Goal: Communication & Community: Answer question/provide support

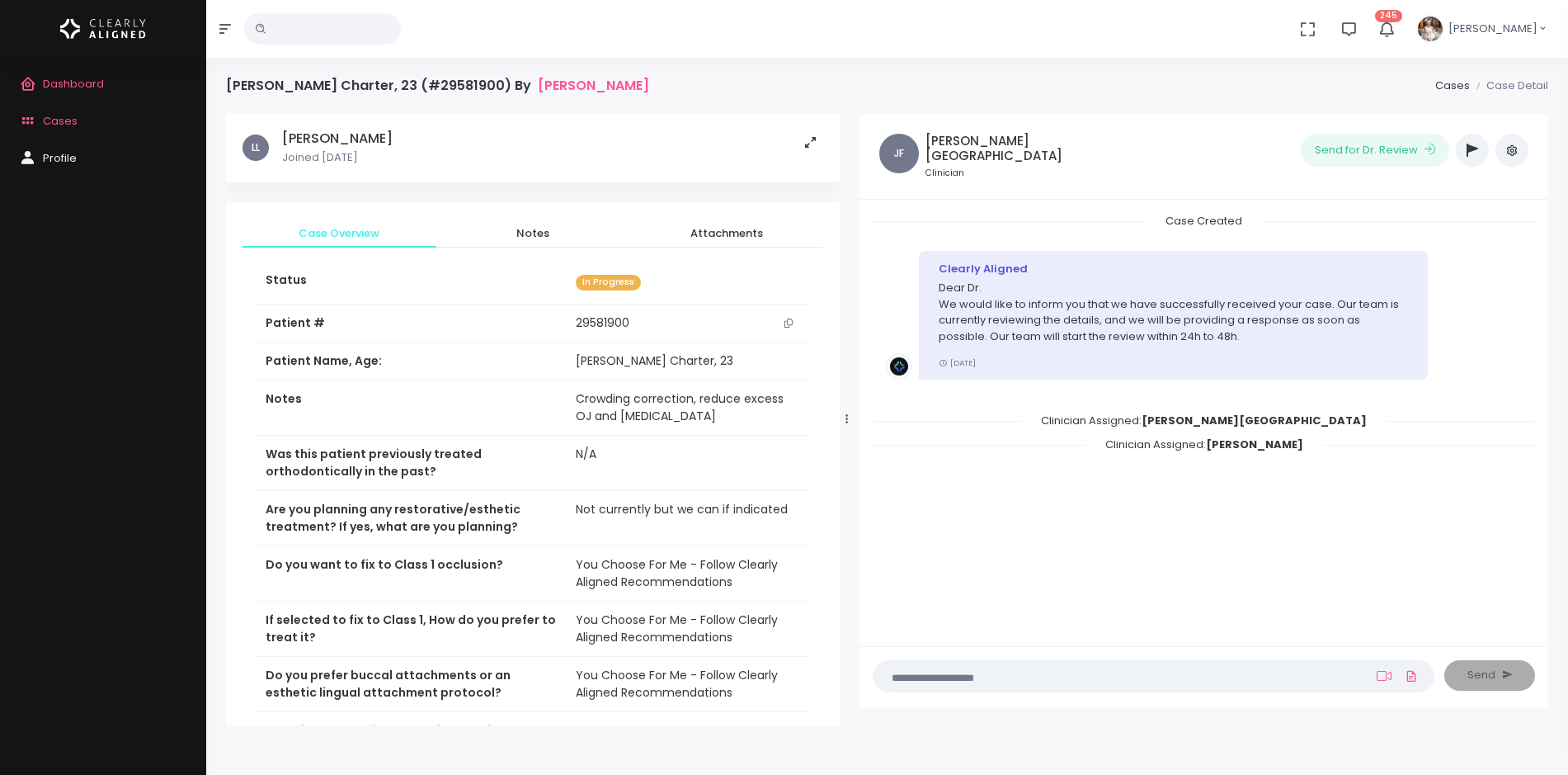
click at [59, 119] on span "Cases" at bounding box center [60, 121] width 35 height 16
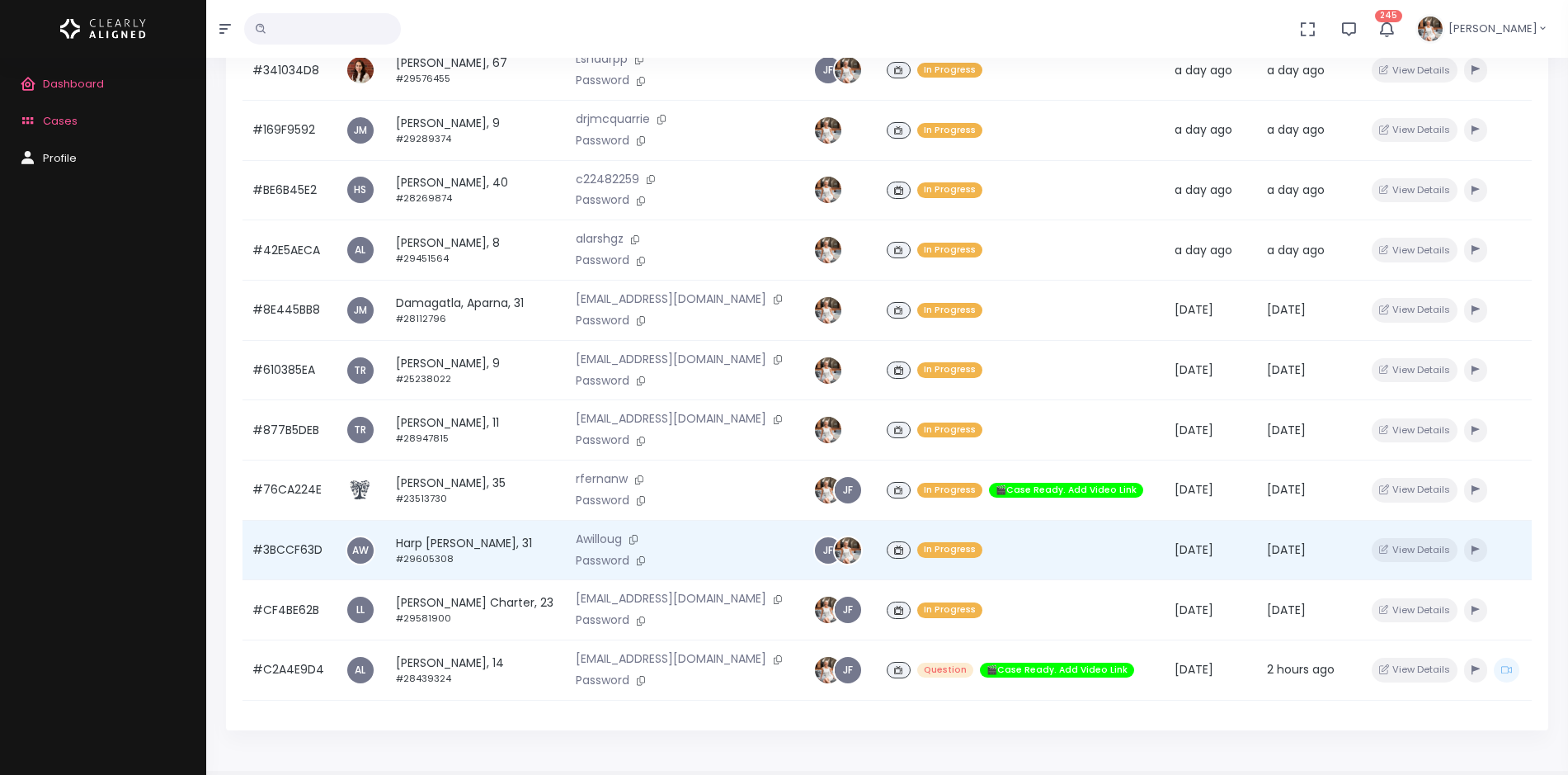
scroll to position [395, 0]
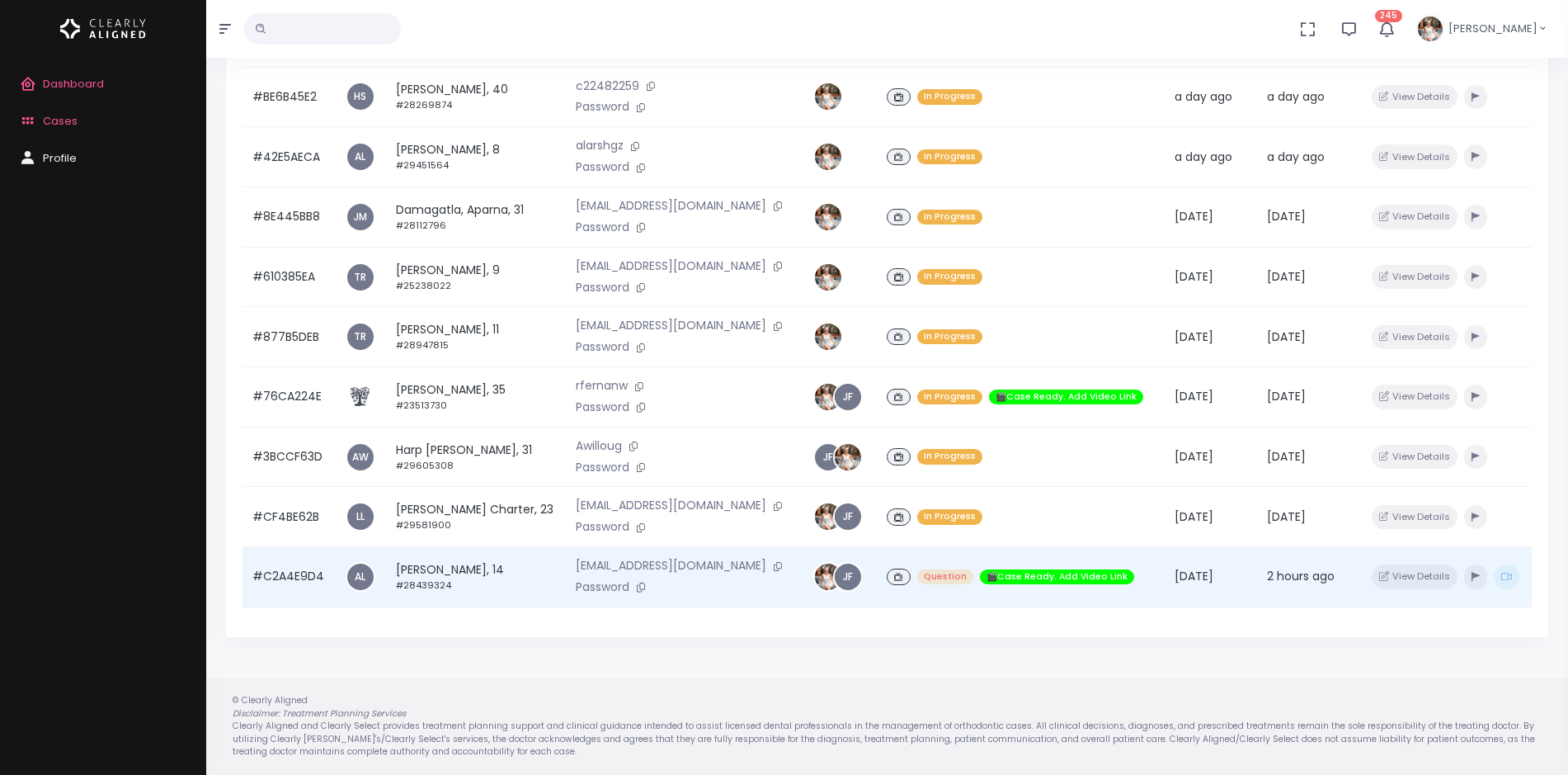
click at [264, 577] on td "#C2A4E9D4" at bounding box center [289, 578] width 94 height 60
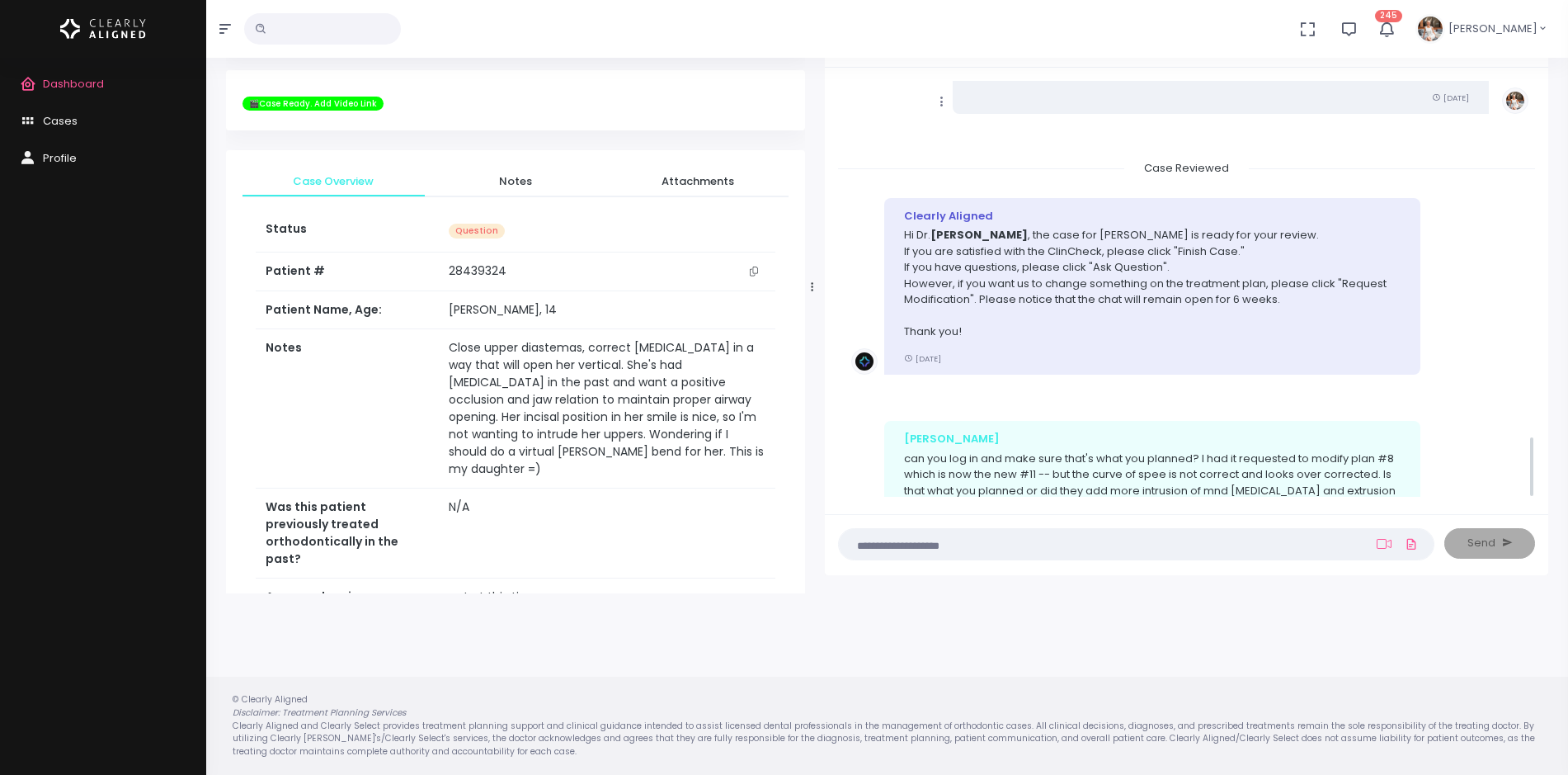
scroll to position [2403, 0]
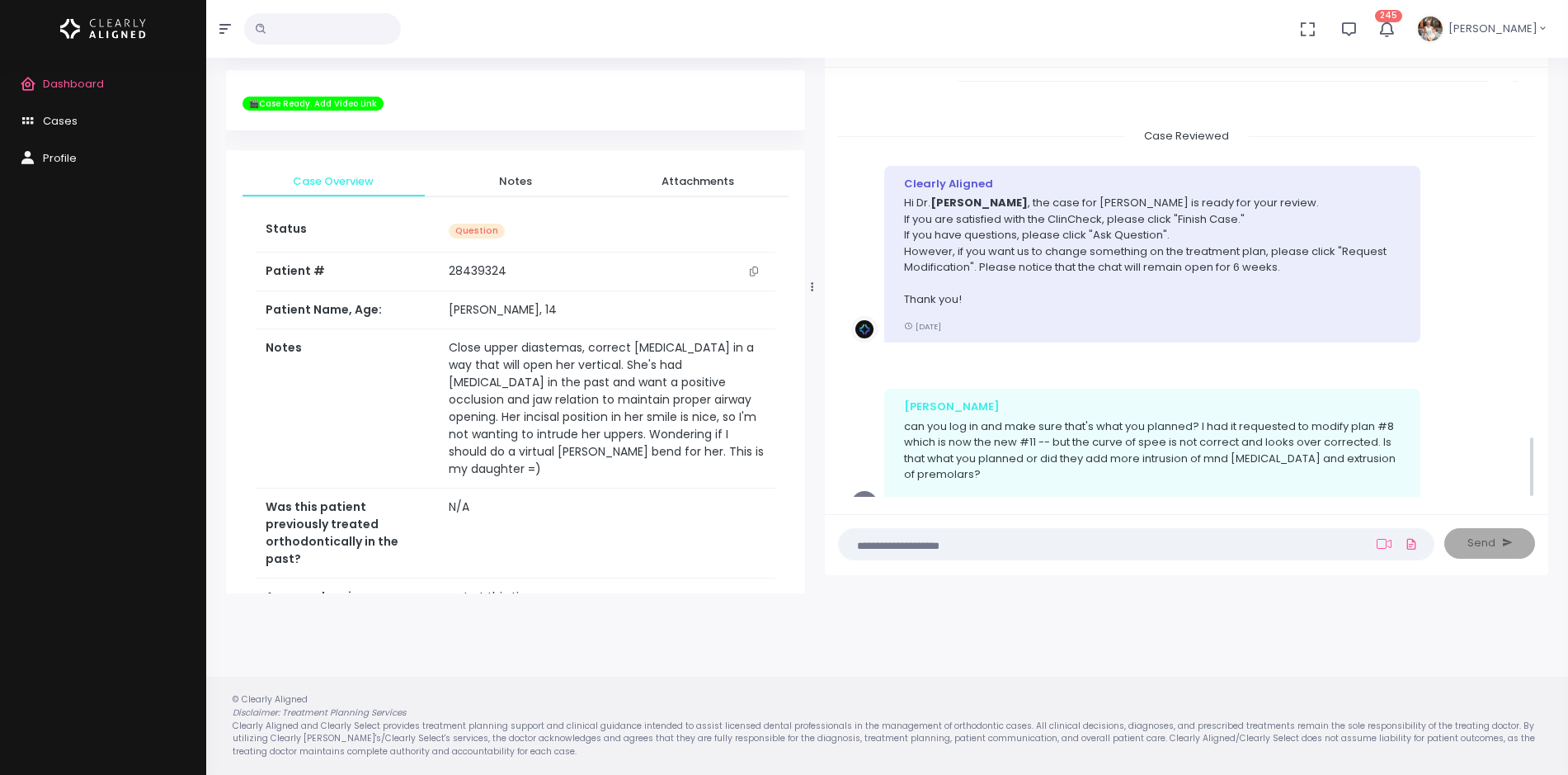
drag, startPoint x: 663, startPoint y: 285, endPoint x: 830, endPoint y: 280, distance: 167.1
click at [817, 280] on div at bounding box center [812, 287] width 8 height 599
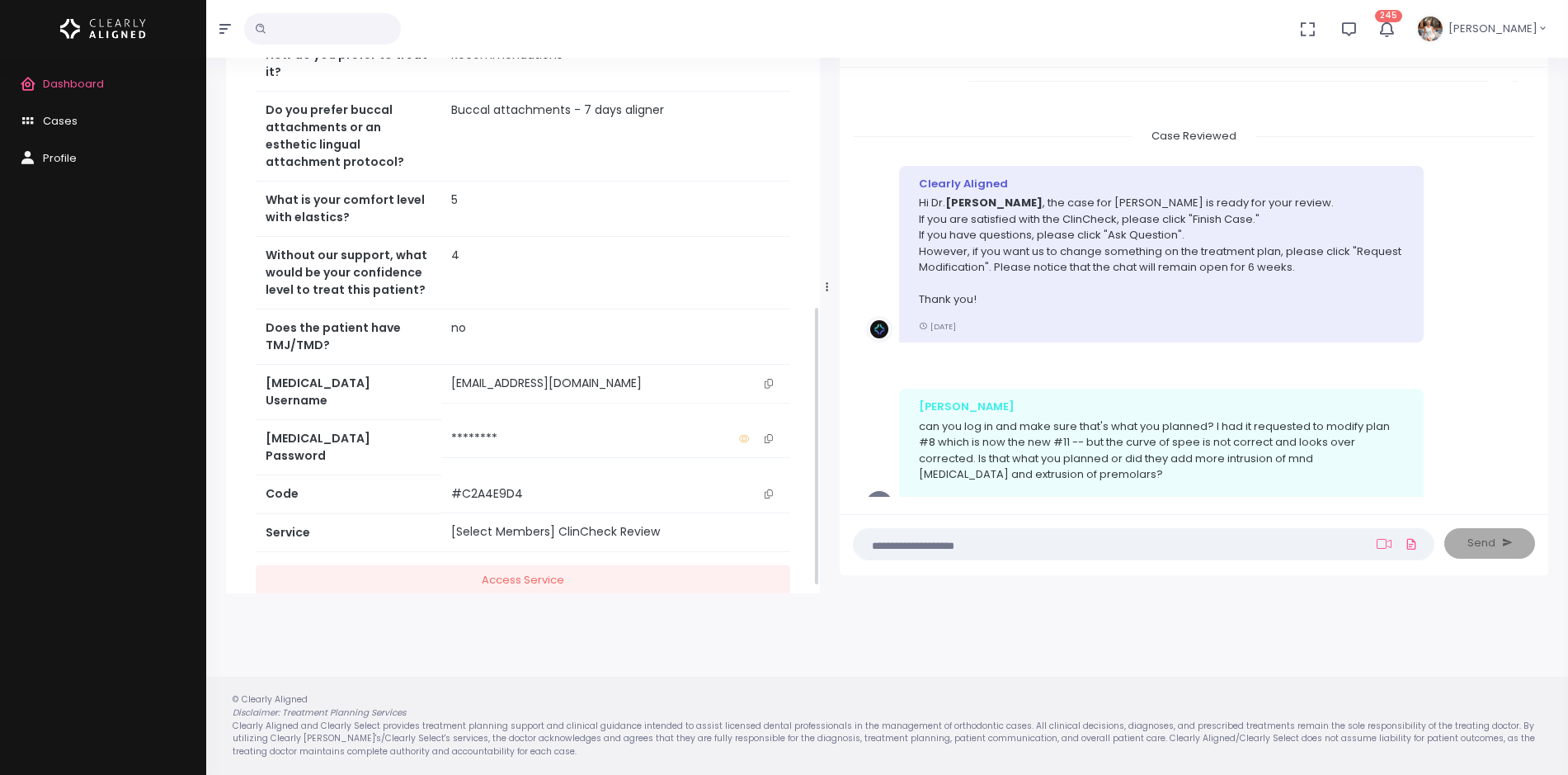
scroll to position [723, 0]
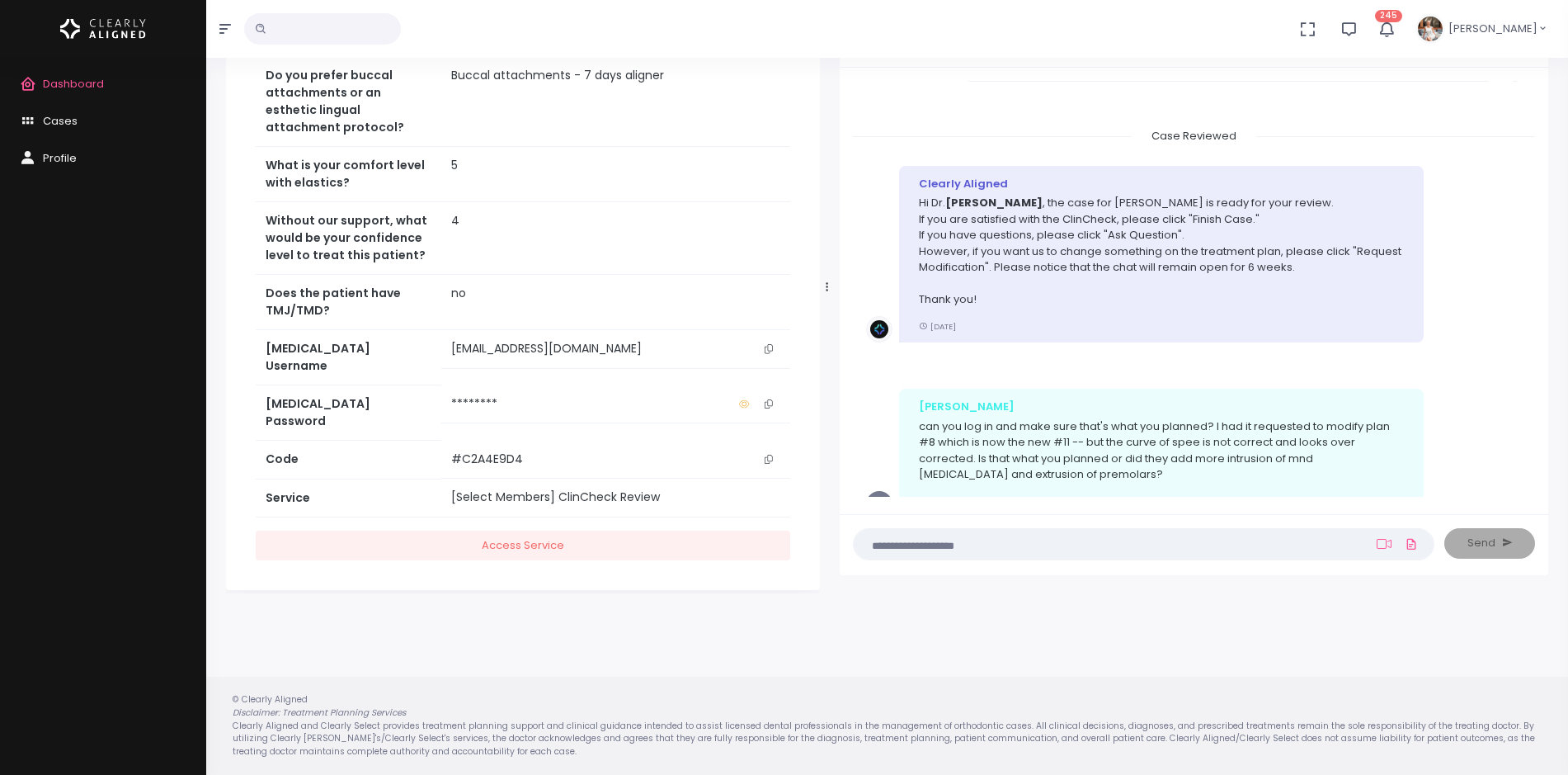
click at [767, 353] on icon "scrollable content" at bounding box center [769, 349] width 8 height 9
click at [988, 551] on textarea at bounding box center [1111, 543] width 496 height 18
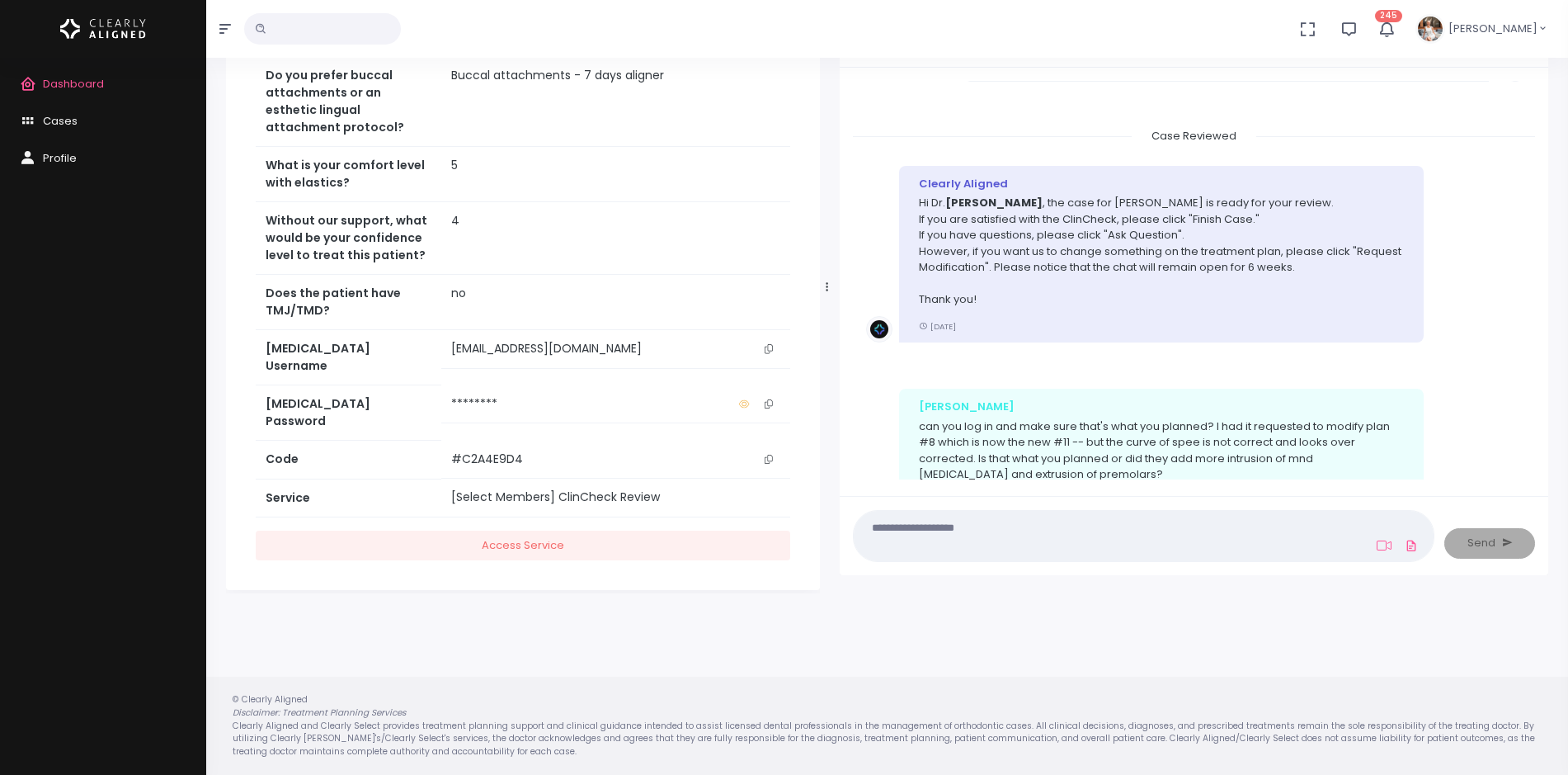
drag, startPoint x: 988, startPoint y: 551, endPoint x: 947, endPoint y: 548, distance: 41.1
click at [947, 548] on textarea at bounding box center [1111, 536] width 496 height 37
click at [950, 529] on textarea at bounding box center [1111, 536] width 496 height 37
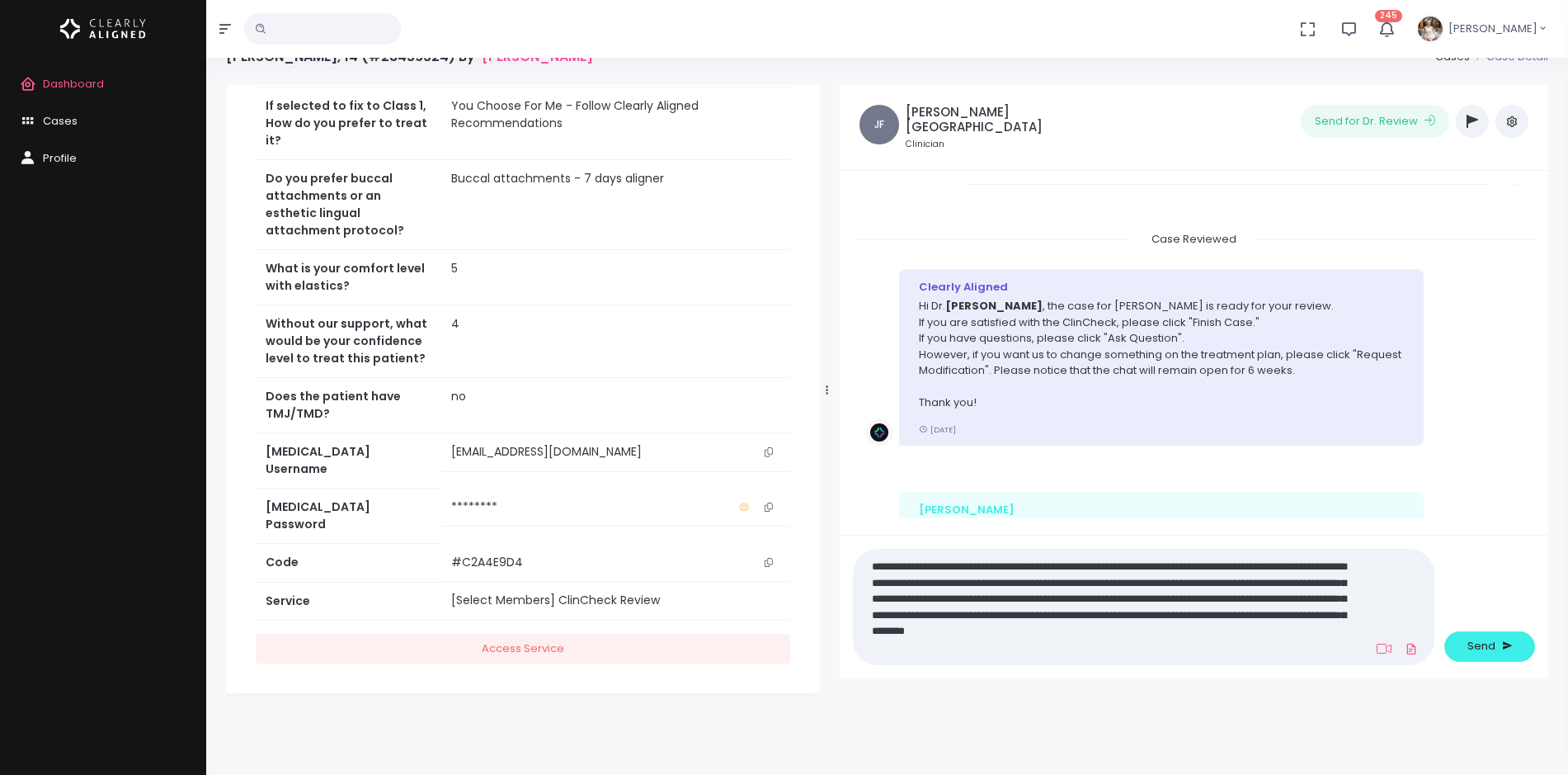
scroll to position [0, 0]
type textarea "**********"
click at [1463, 648] on button "Send" at bounding box center [1489, 647] width 91 height 31
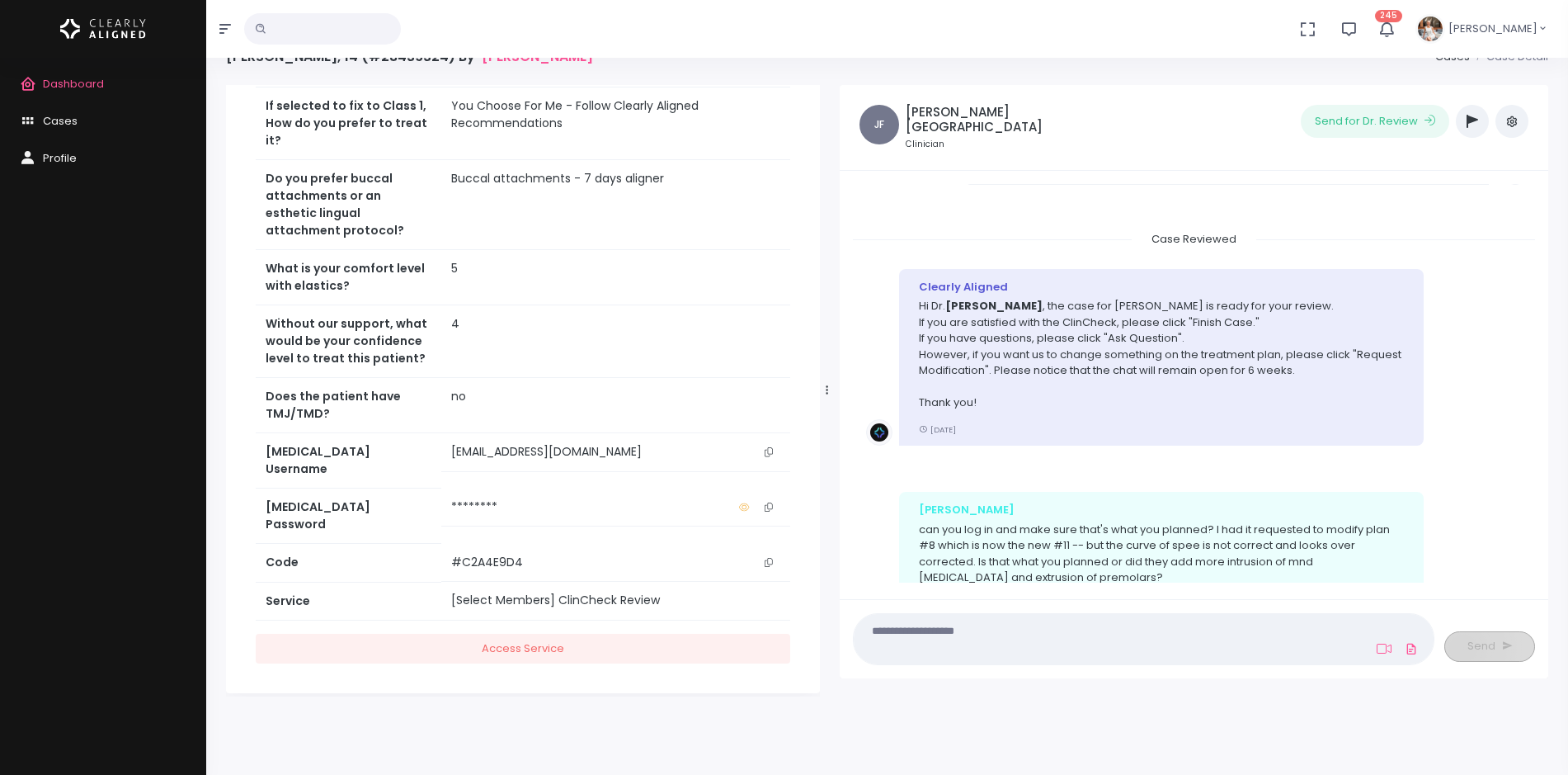
scroll to position [2675, 0]
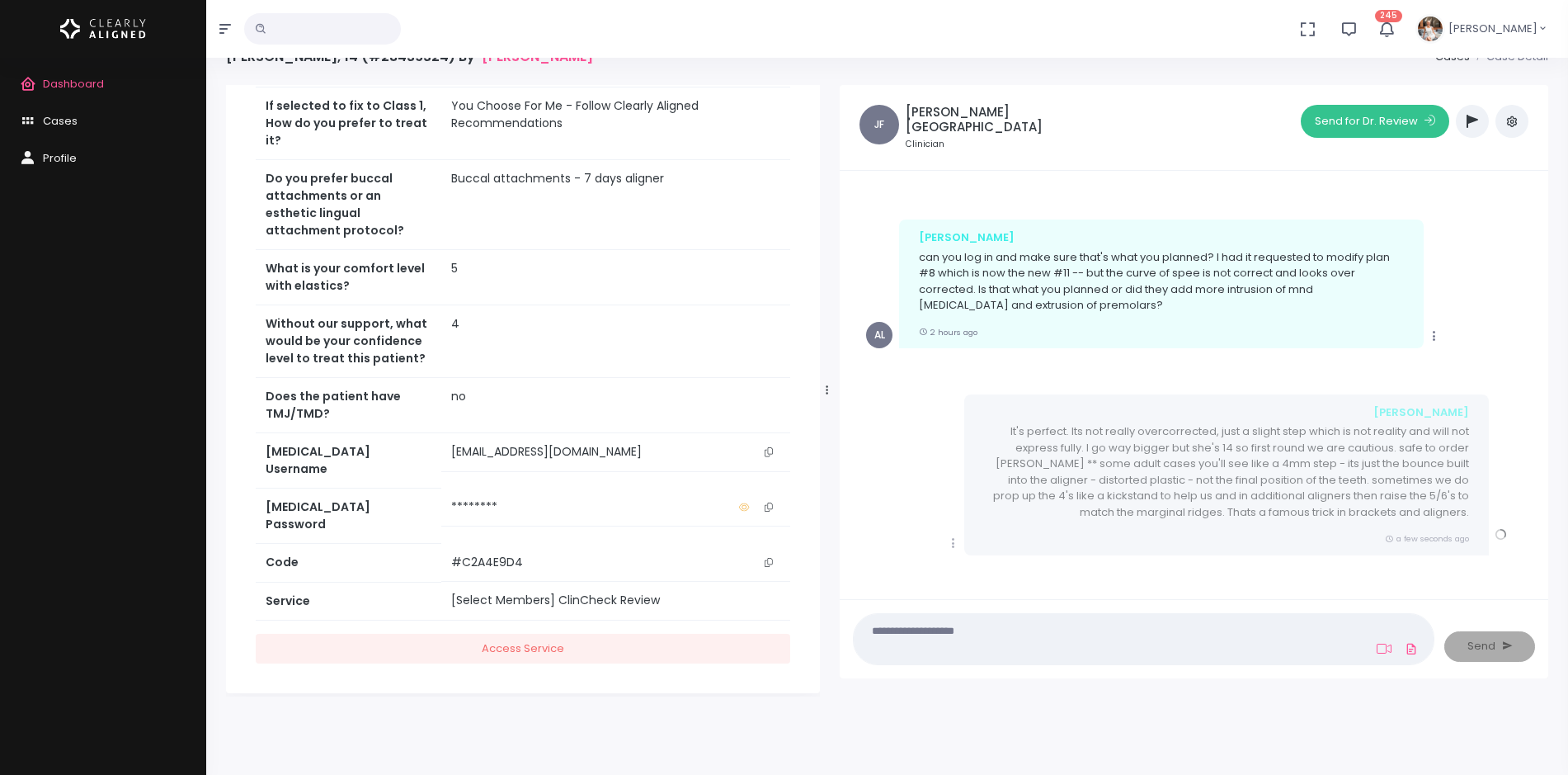
click at [1328, 120] on button "Send for Dr. Review" at bounding box center [1375, 121] width 149 height 33
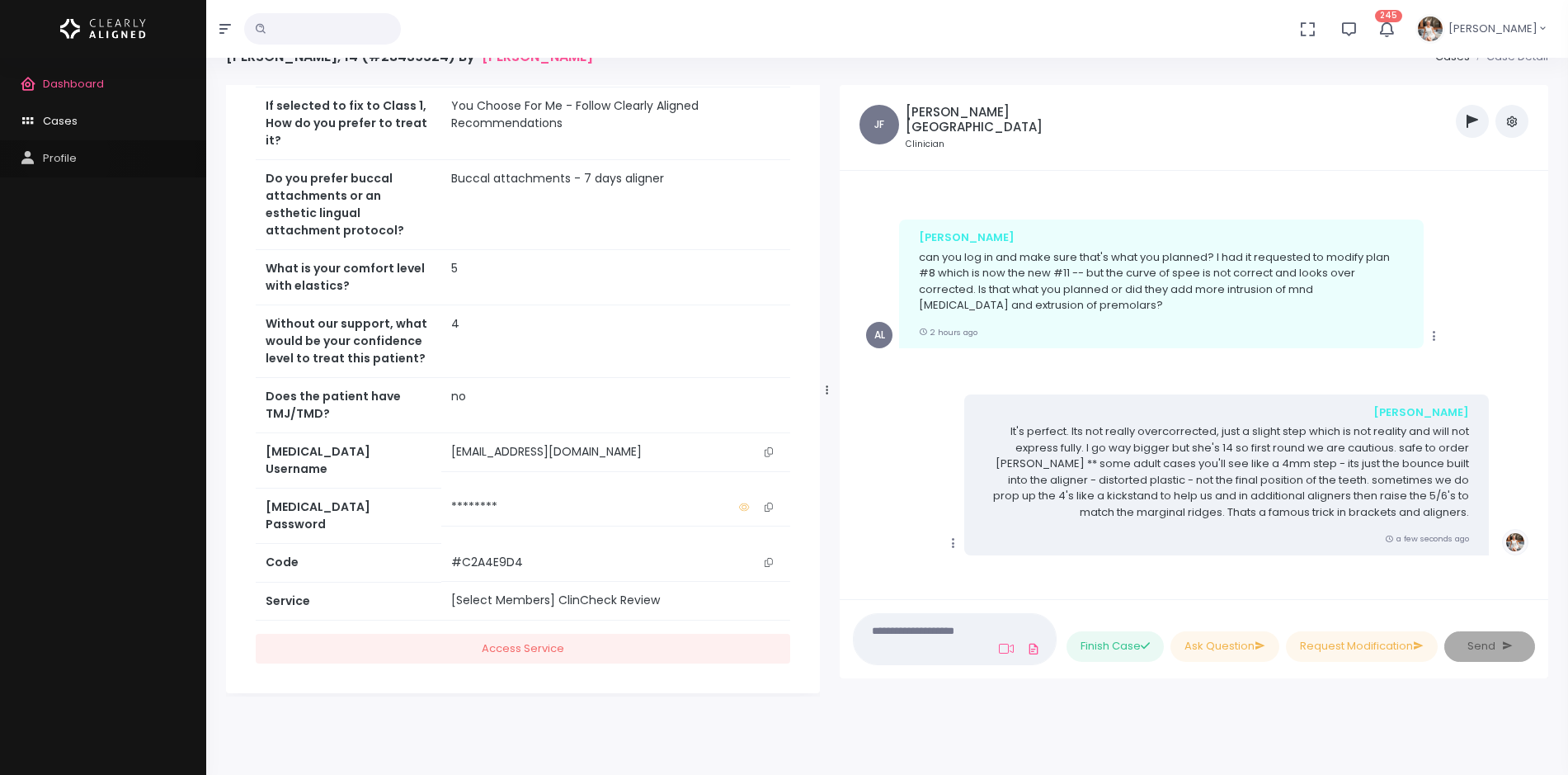
click at [67, 158] on span "Profile" at bounding box center [60, 158] width 34 height 16
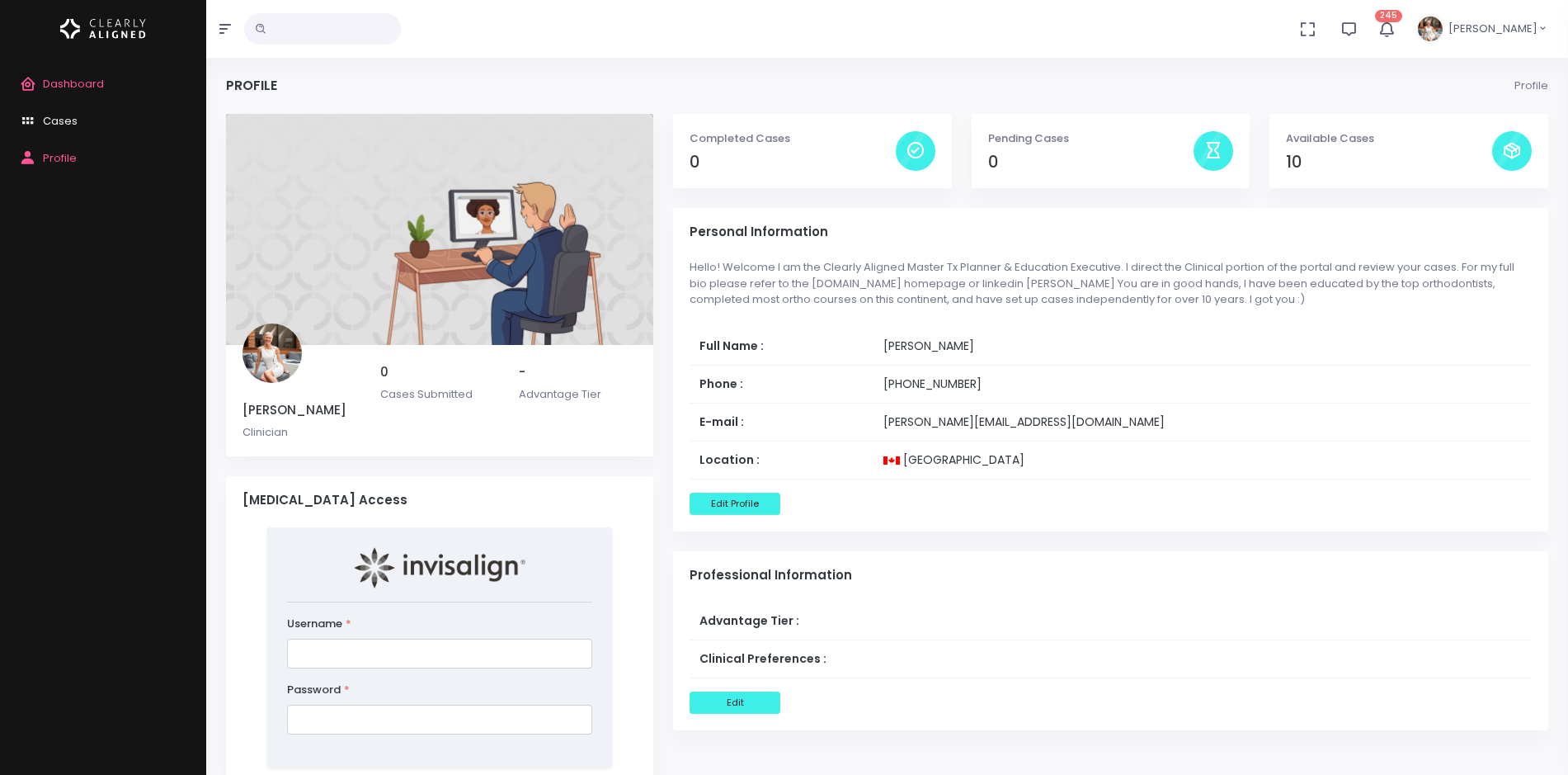
click at [353, 26] on input "text" at bounding box center [323, 29] width 157 height 32
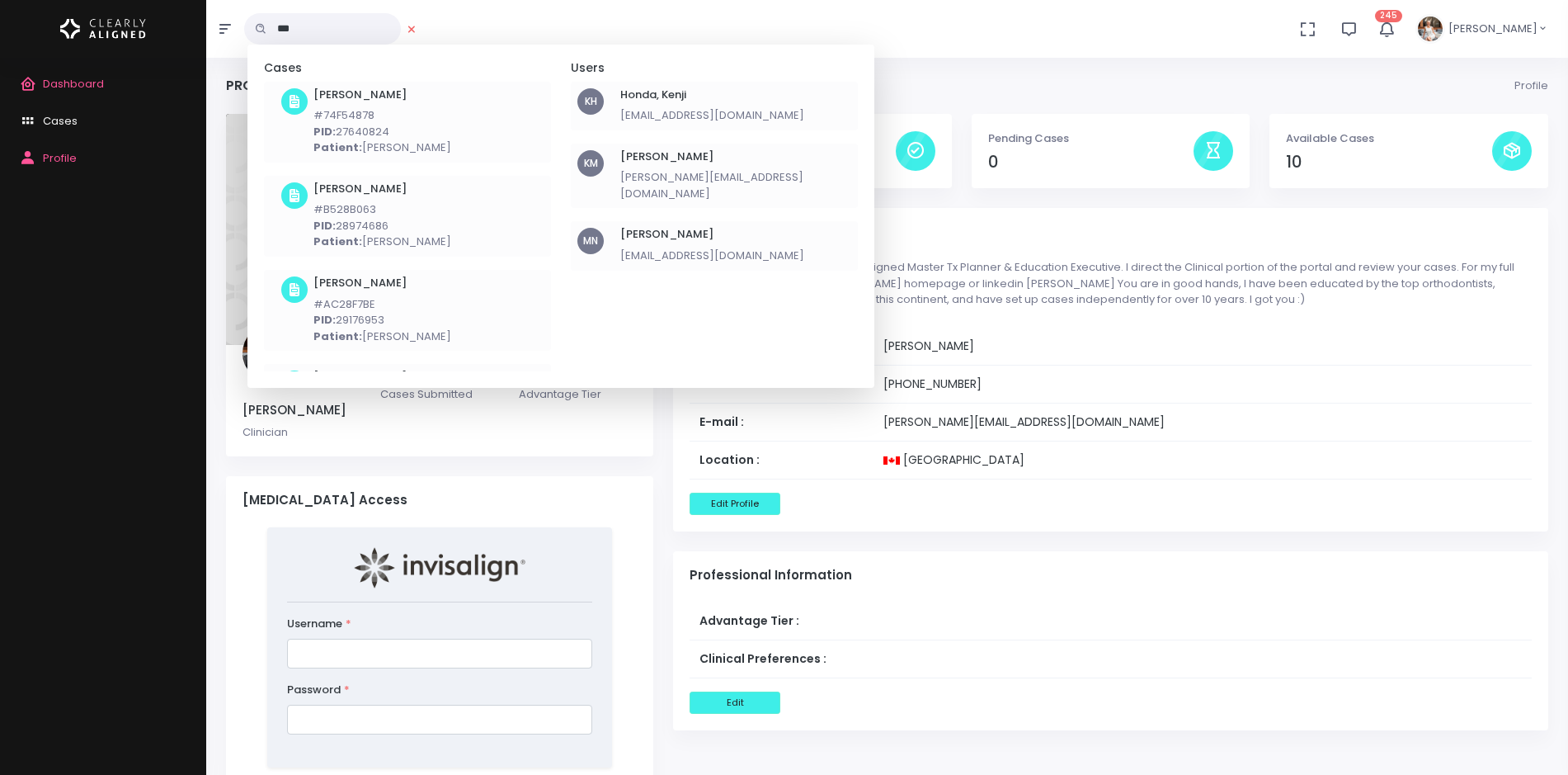
type input "***"
click at [661, 152] on h6 "[PERSON_NAME]" at bounding box center [735, 157] width 231 height 13
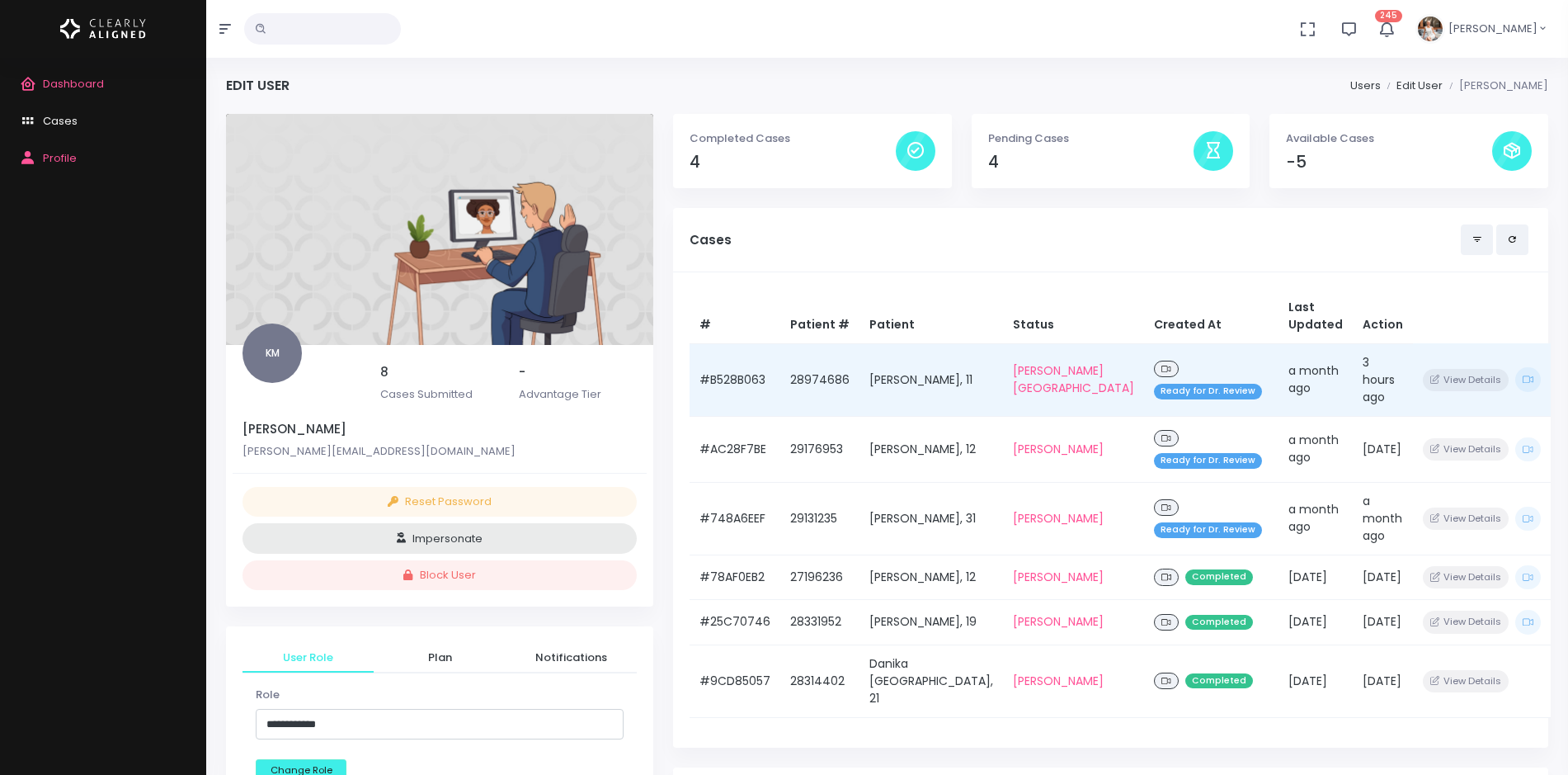
click at [742, 379] on td "#B528B063" at bounding box center [734, 380] width 91 height 73
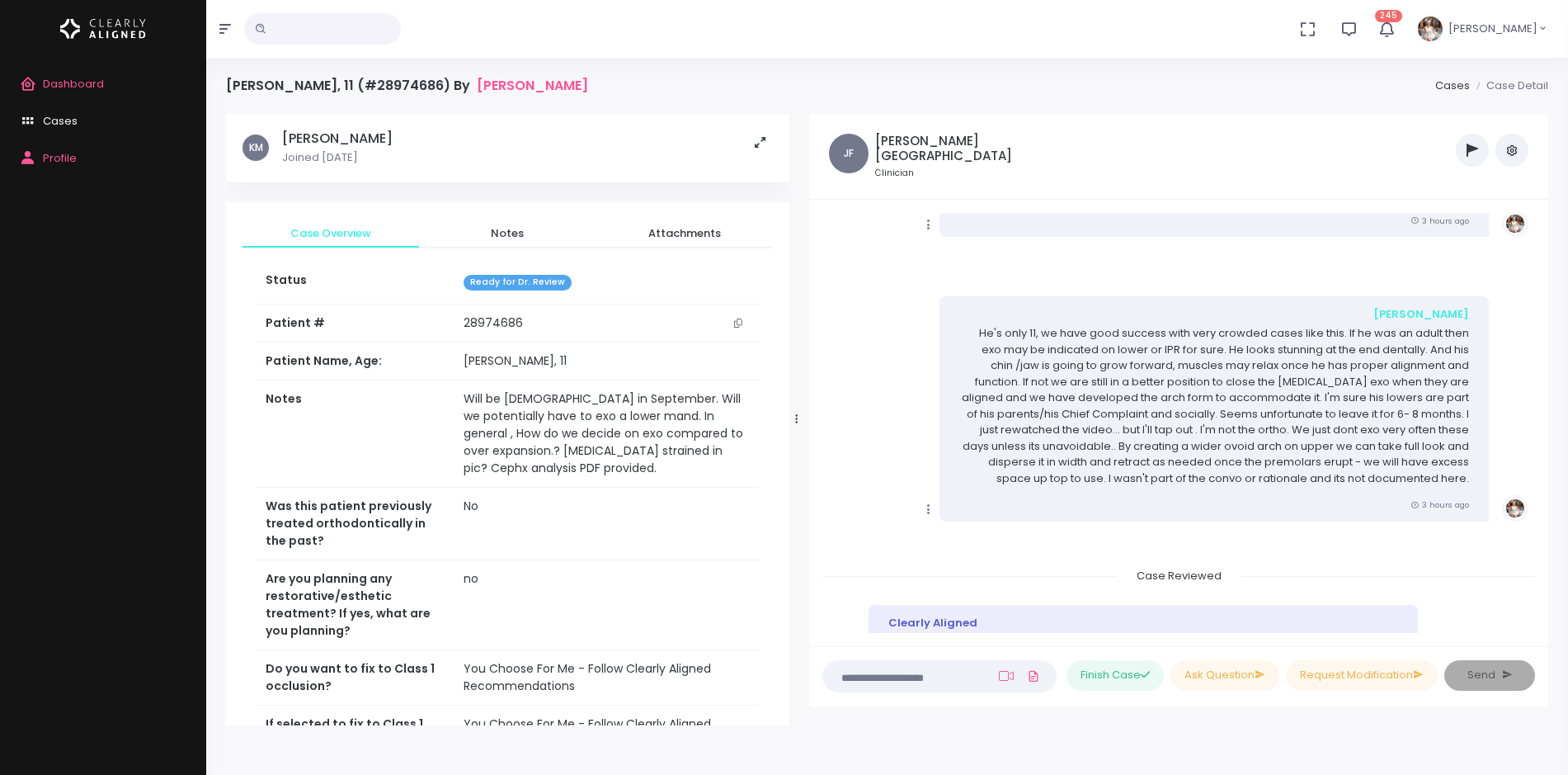
scroll to position [2105, 0]
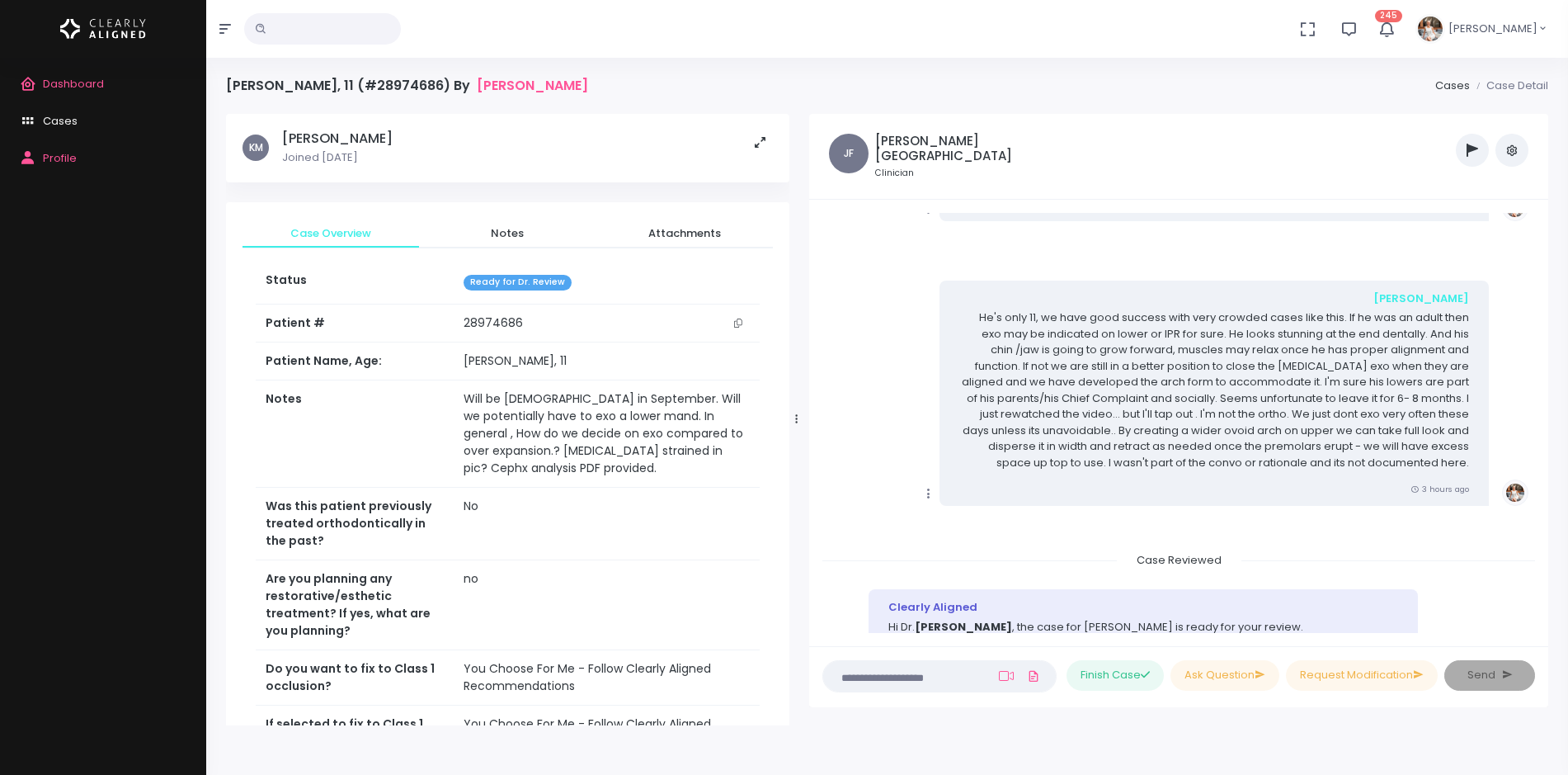
drag, startPoint x: 663, startPoint y: 419, endPoint x: 830, endPoint y: 404, distance: 167.7
click at [801, 404] on div at bounding box center [796, 419] width 8 height 599
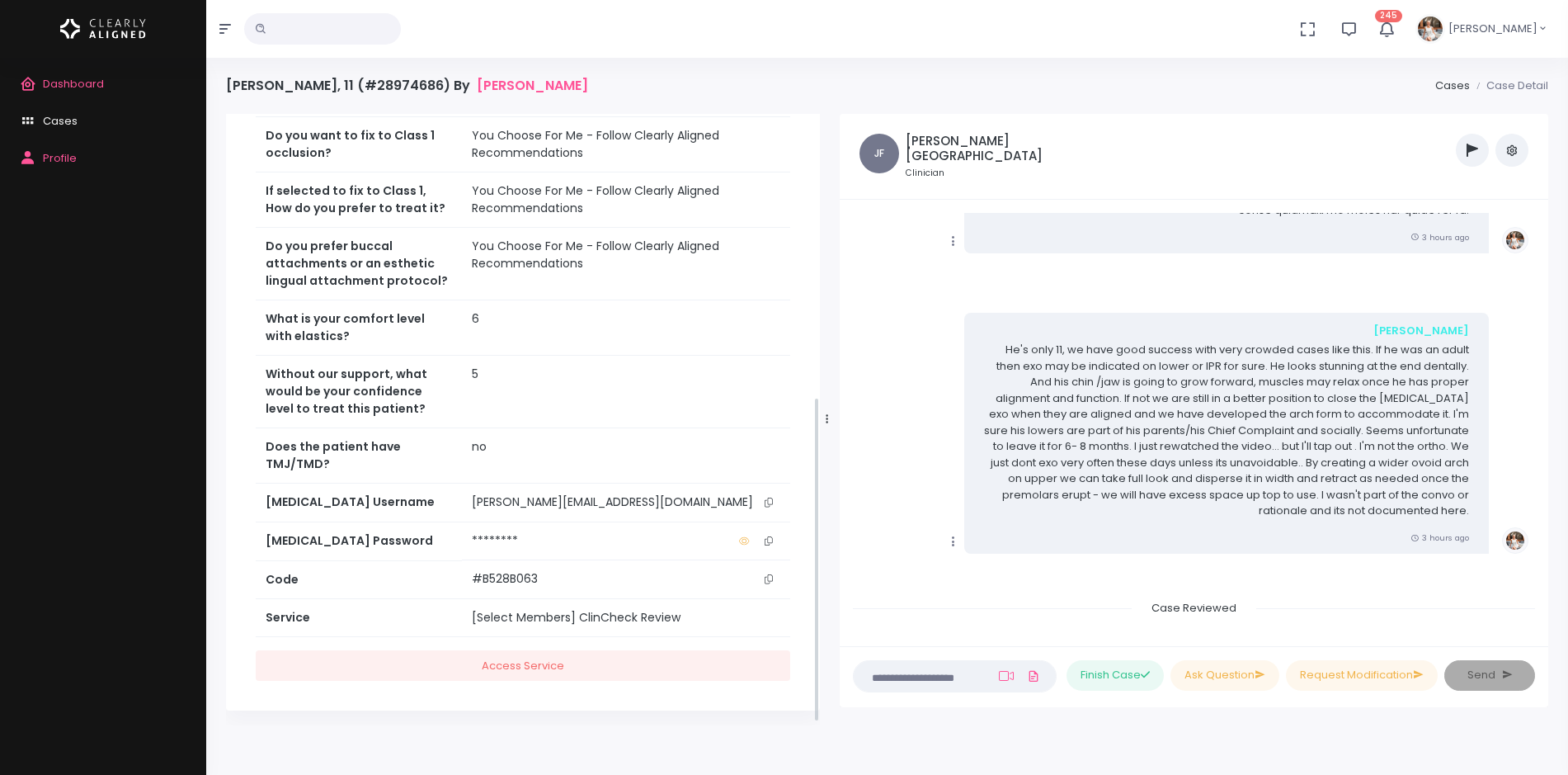
scroll to position [538, 0]
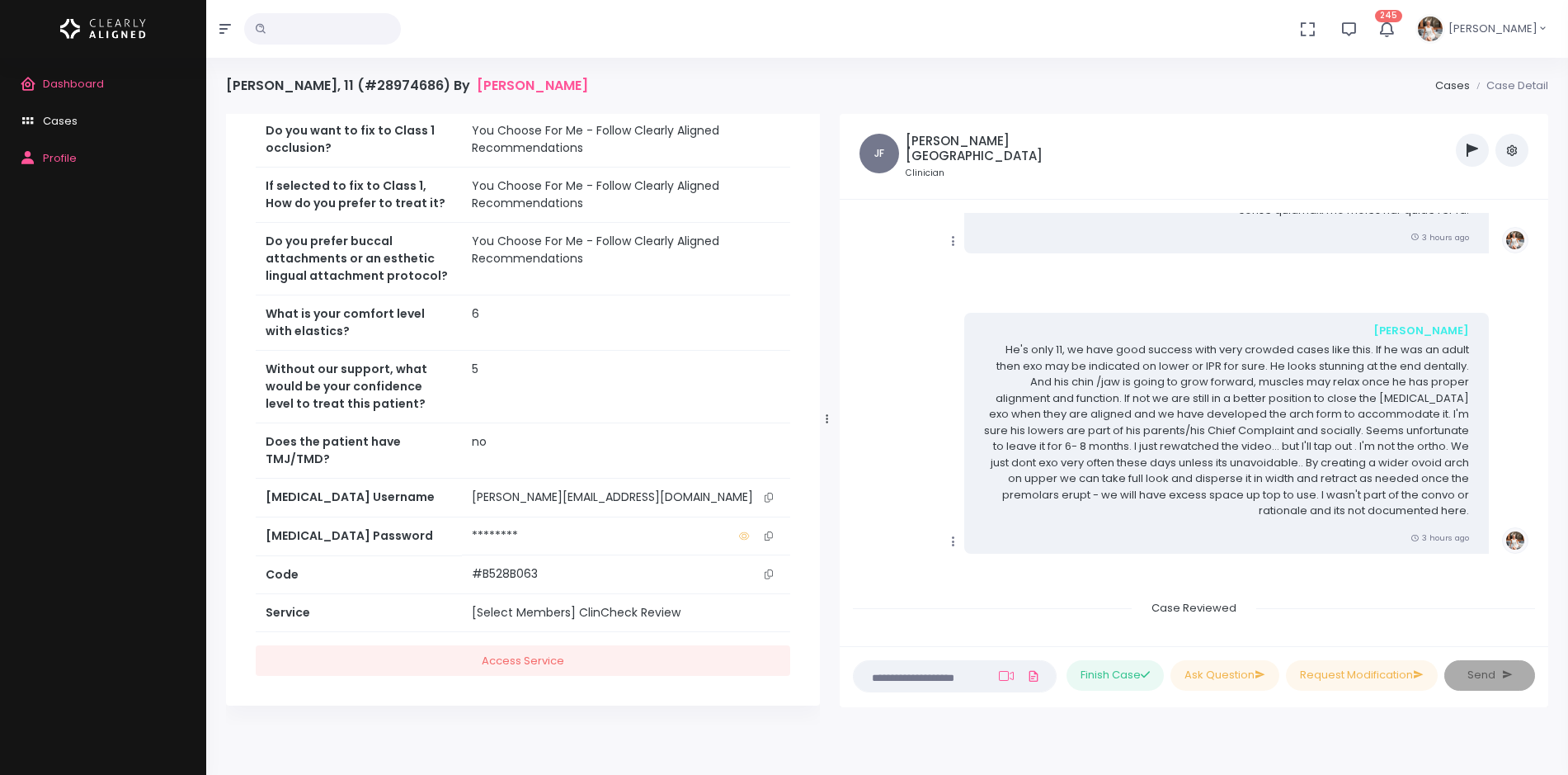
click at [770, 494] on icon "scrollable content" at bounding box center [769, 497] width 8 height 9
click at [322, 27] on input "text" at bounding box center [323, 29] width 157 height 32
type input "**"
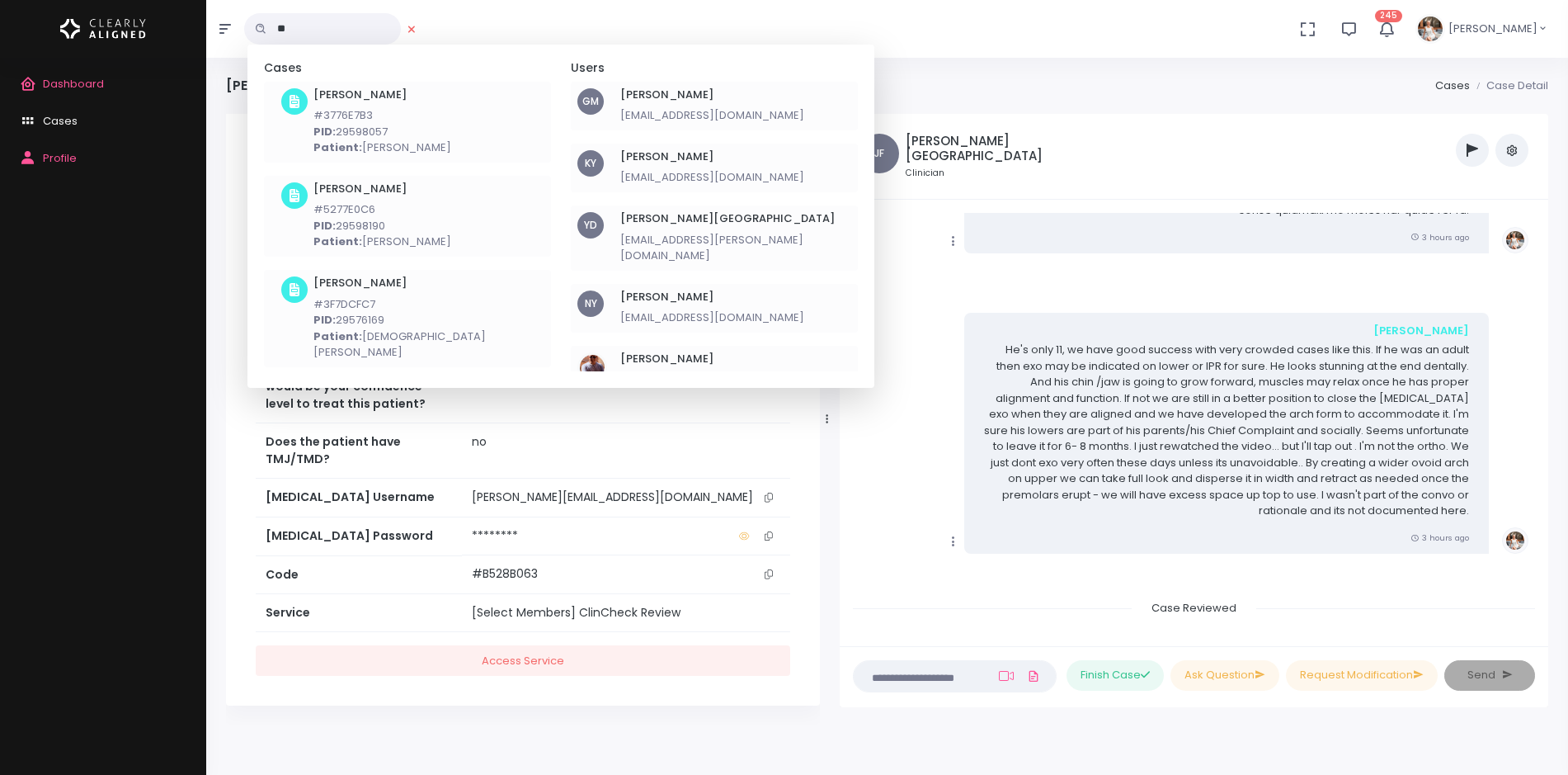
click at [356, 312] on p "PID: 29576169" at bounding box center [428, 320] width 231 height 17
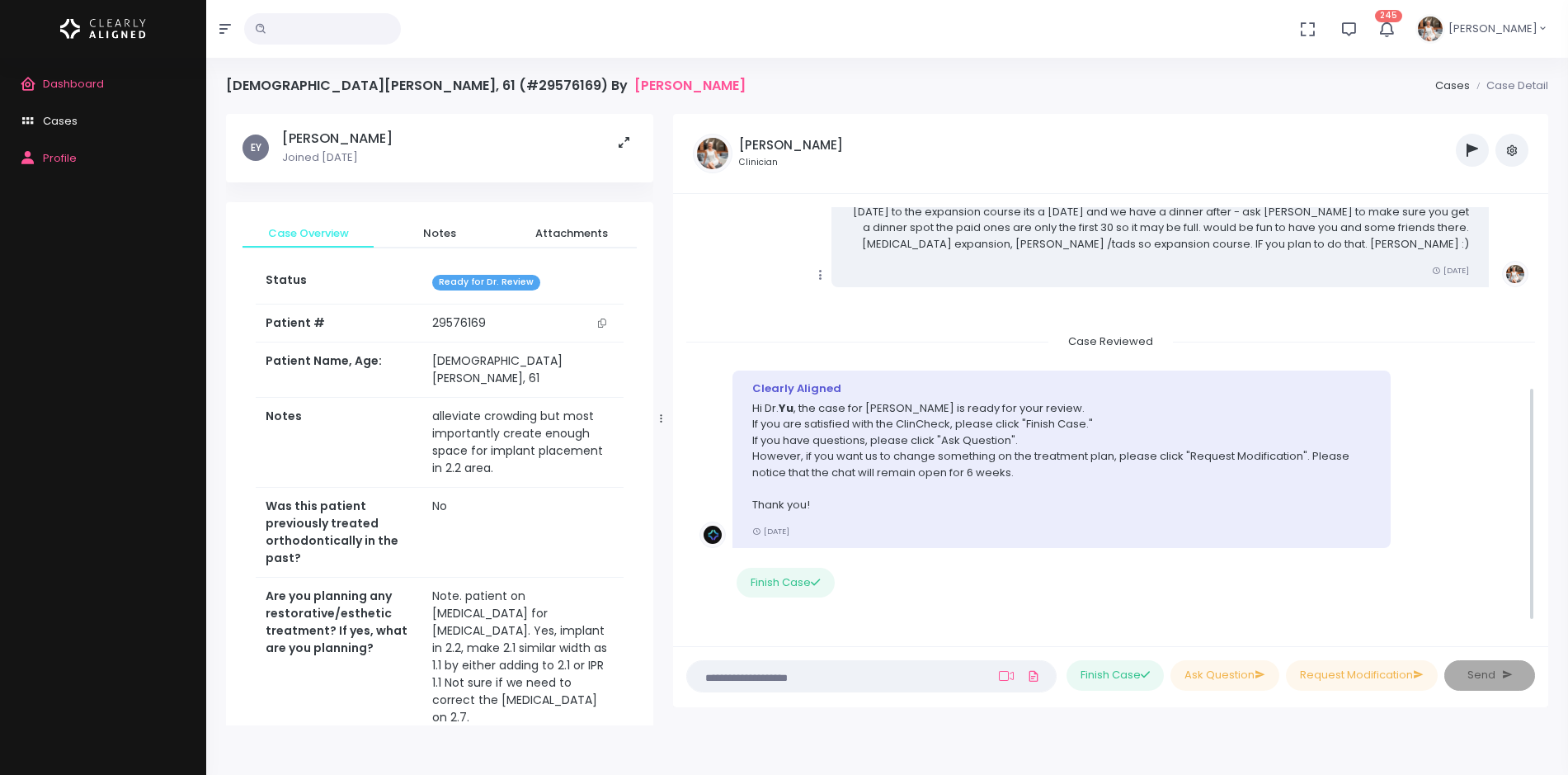
scroll to position [339, 0]
